Goal: Complete application form

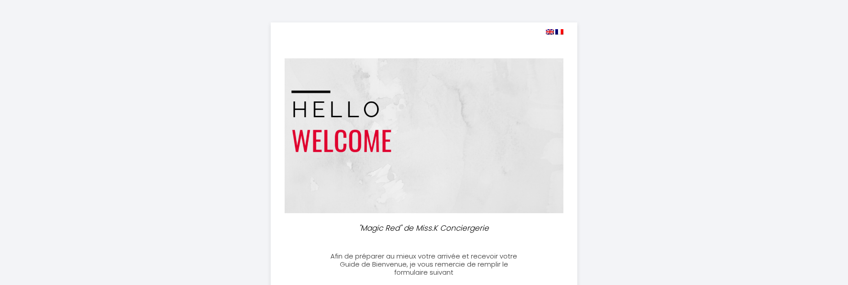
select select
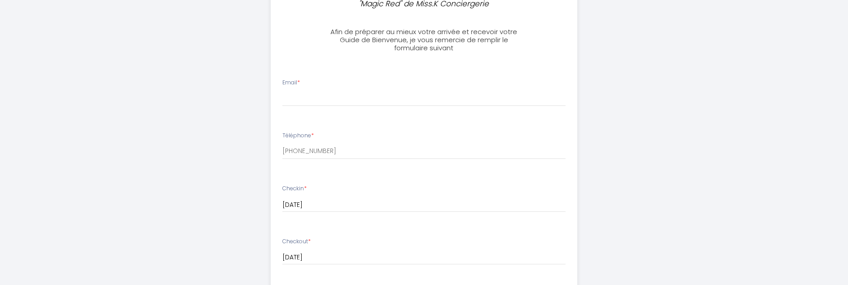
scroll to position [269, 0]
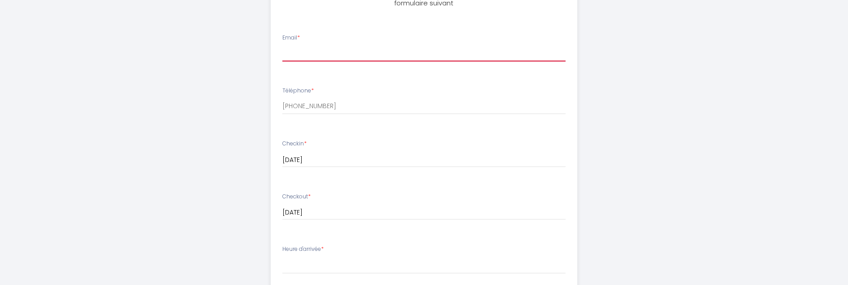
click at [344, 49] on input "Email *" at bounding box center [423, 53] width 283 height 16
type input "[EMAIL_ADDRESS][DOMAIN_NAME]"
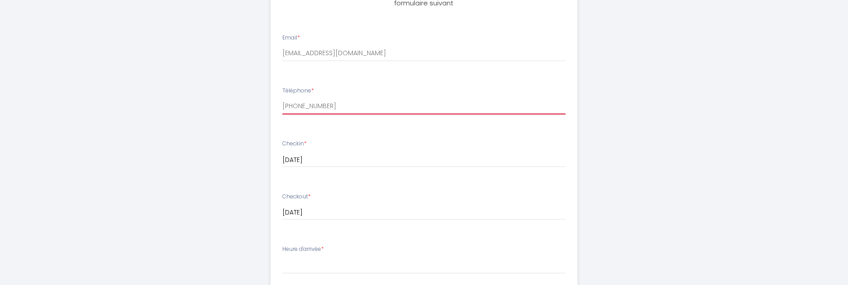
click at [361, 111] on input "[PHONE_NUMBER]" at bounding box center [423, 106] width 283 height 16
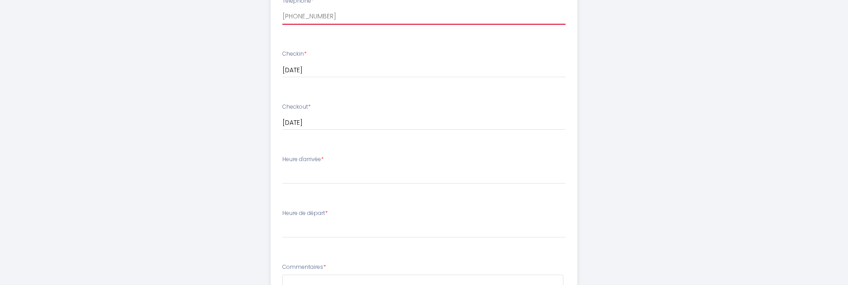
scroll to position [404, 0]
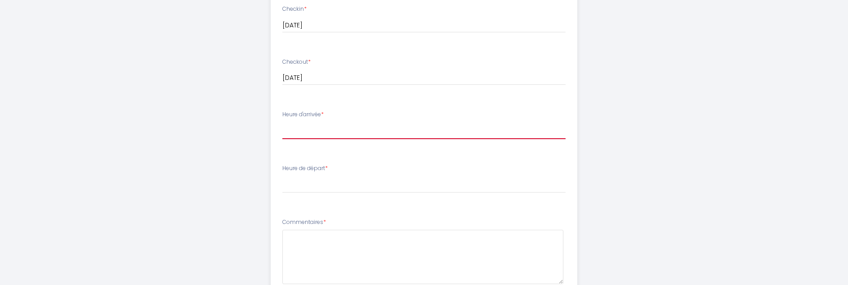
click at [355, 128] on select "16:00 16:30 17:00 17:30 18:00 18:30 19:00 19:30 20:00 20:30 21:00 21:30 22:00 2…" at bounding box center [423, 130] width 283 height 17
select select "20:00"
click at [282, 122] on select "16:00 16:30 17:00 17:30 18:00 18:30 19:00 19:30 20:00 20:30 21:00 21:30 22:00 2…" at bounding box center [423, 130] width 283 height 17
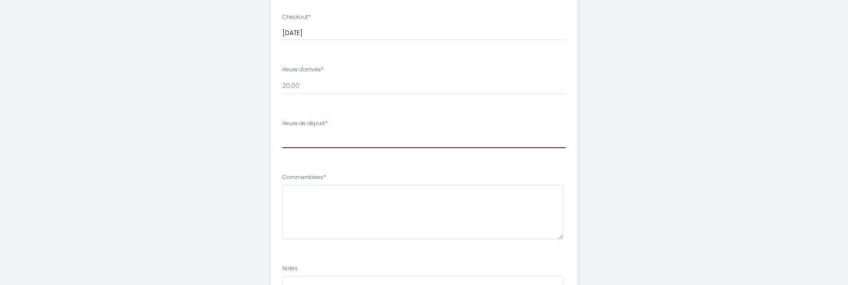
click at [349, 138] on select "00:00 00:30 01:00 01:30 02:00 02:30 03:00 03:30 04:00 04:30 05:00 05:30 06:00 0…" at bounding box center [423, 139] width 283 height 17
select select "11:00"
click at [282, 131] on select "00:00 00:30 01:00 01:30 02:00 02:30 03:00 03:30 04:00 04:30 05:00 05:30 06:00 0…" at bounding box center [423, 139] width 283 height 17
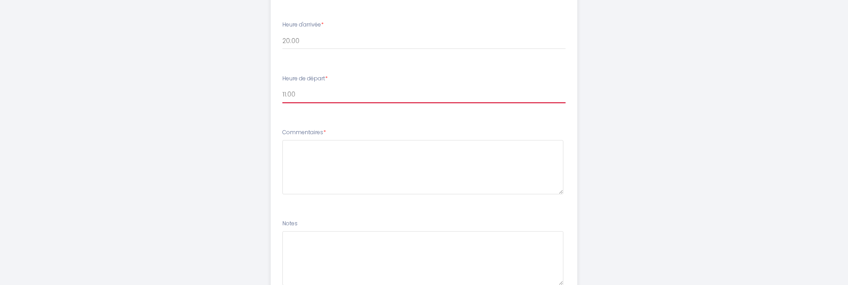
scroll to position [539, 0]
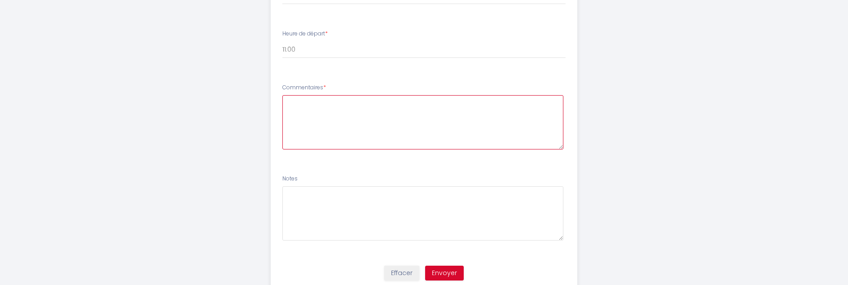
click at [357, 108] on textarea at bounding box center [422, 122] width 281 height 54
click at [401, 122] on textarea "je ne c'est pas si on arivera exatement a cette heure car je me fais tatouer le…" at bounding box center [422, 122] width 281 height 54
drag, startPoint x: 288, startPoint y: 104, endPoint x: 443, endPoint y: 136, distance: 158.7
click at [446, 135] on textarea "je ne c'est pas si on arivera exatement a cette heure car je me fais tatouer le…" at bounding box center [422, 122] width 281 height 54
type textarea "je ne c'est pas si on arivera exatement a cette heure car je me fais tatouer le…"
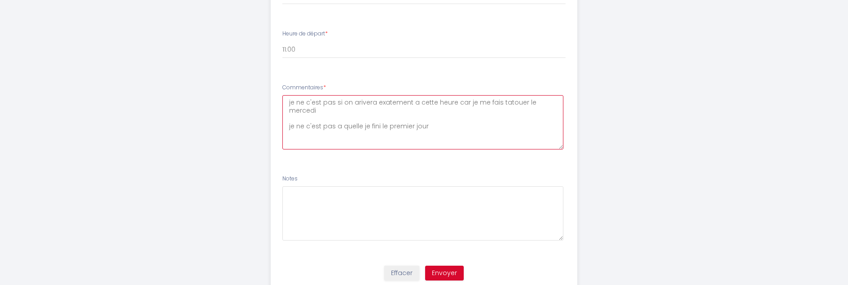
click at [423, 145] on textarea "je ne c'est pas si on arivera exatement a cette heure car je me fais tatouer le…" at bounding box center [422, 122] width 281 height 54
click at [300, 103] on textarea "je ne c'est pas si on arivera exatement a cette heure car je me fais tatouer le…" at bounding box center [422, 122] width 281 height 54
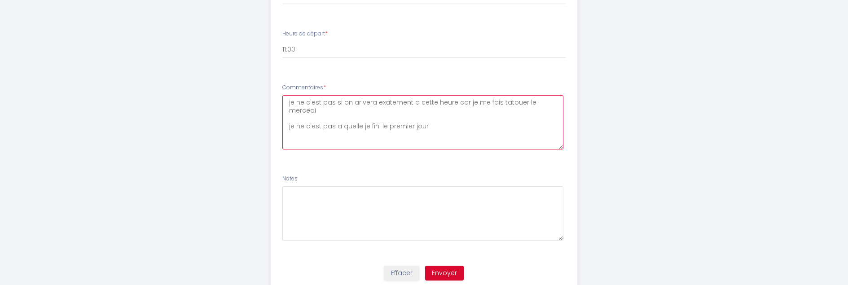
click at [313, 122] on textarea "je ne c'est pas si on arivera exatement a cette heure car je me fais tatouer le…" at bounding box center [422, 122] width 281 height 54
click at [313, 121] on textarea "je ne c'est pas si on arivera exatement a cette heure car je me fais tatouer le…" at bounding box center [422, 122] width 281 height 54
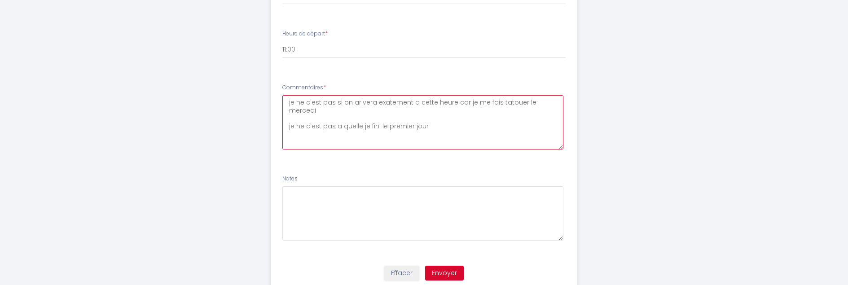
drag, startPoint x: 288, startPoint y: 100, endPoint x: 437, endPoint y: 129, distance: 151.5
click at [480, 139] on textarea "je ne c'est pas si on arivera exatement a cette heure car je me fais tatouer le…" at bounding box center [422, 122] width 281 height 54
paste textarea "je ne sais pas si on arrivera exactement à cette heure car je me fais tatouer l…"
click at [454, 131] on textarea "je ne sais pas si on arrivera exactement à cette heure car je me fais tatouer l…" at bounding box center [422, 122] width 281 height 54
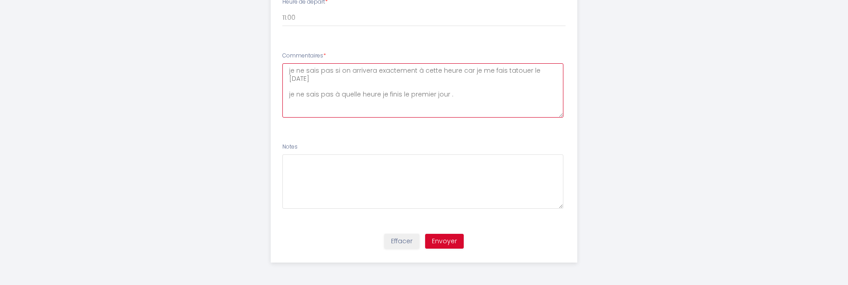
type textarea "je ne sais pas si on arrivera exactement à cette heure car je me fais tatouer l…"
click at [453, 240] on button "Envoyer" at bounding box center [444, 241] width 39 height 15
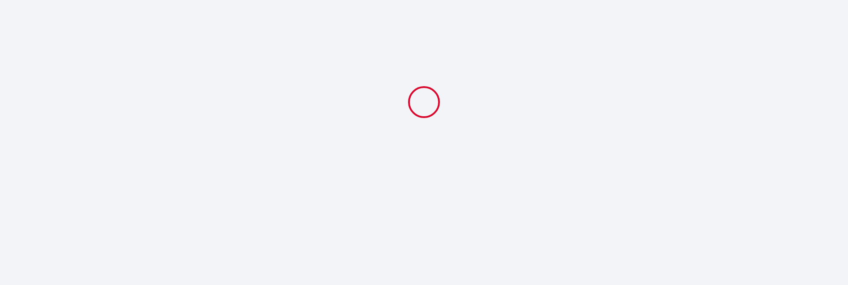
scroll to position [0, 0]
select select "20:00"
select select "11:00"
